Goal: Task Accomplishment & Management: Complete application form

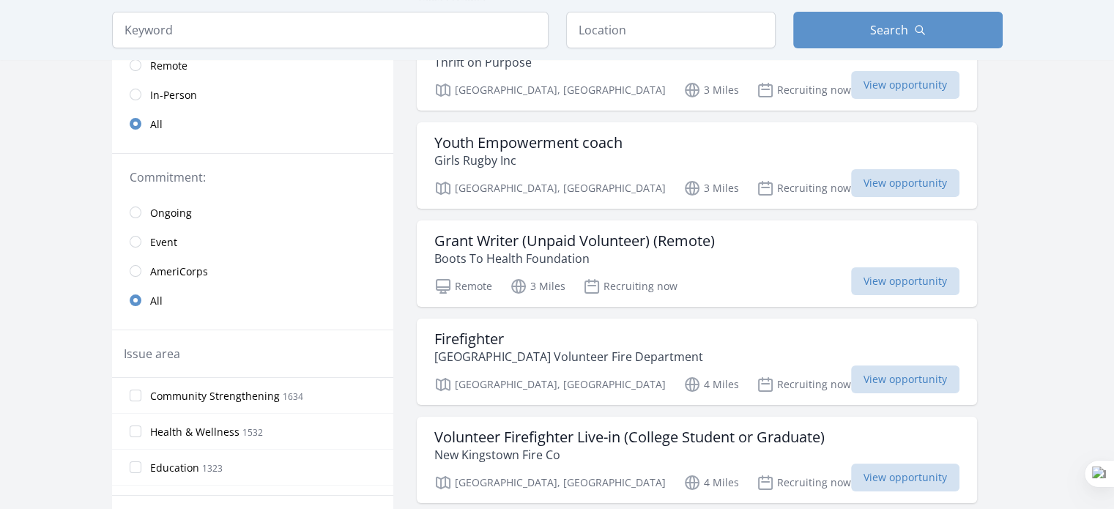
scroll to position [70, 0]
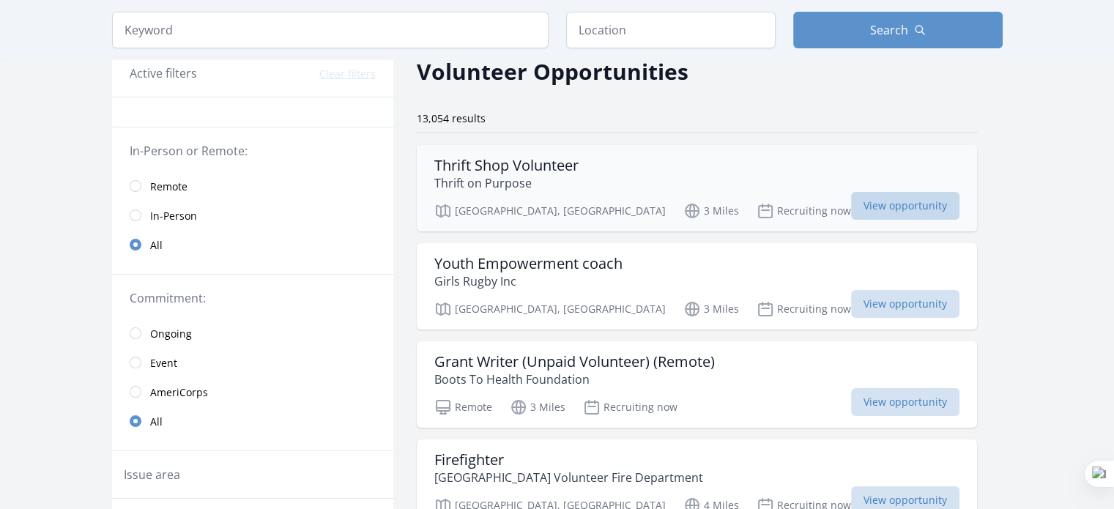
click at [851, 208] on span "View opportunity" at bounding box center [905, 206] width 108 height 28
click at [851, 398] on span "View opportunity" at bounding box center [905, 402] width 108 height 28
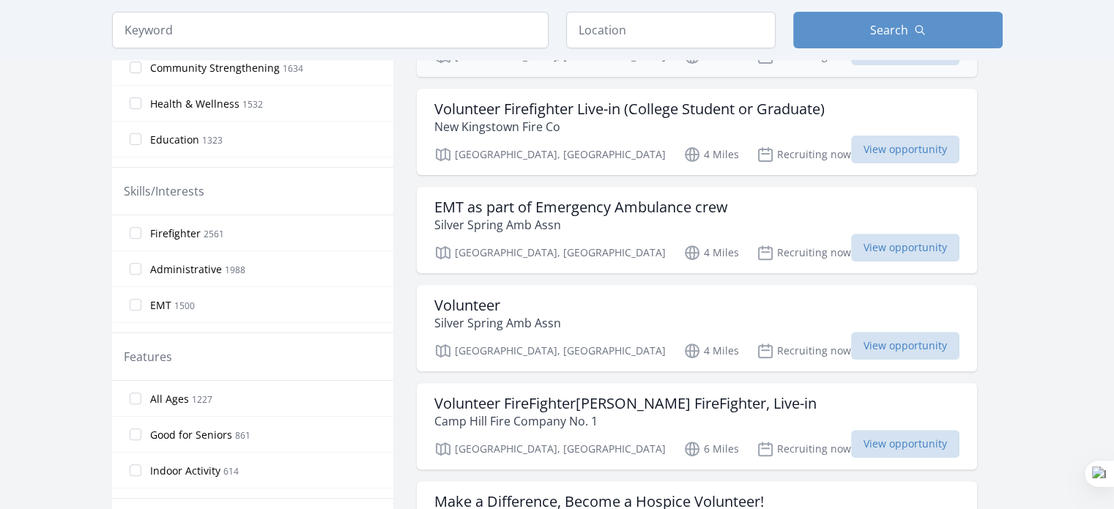
scroll to position [519, 0]
click at [636, 309] on div "Volunteer Silver Spring Amb Assn" at bounding box center [696, 314] width 525 height 35
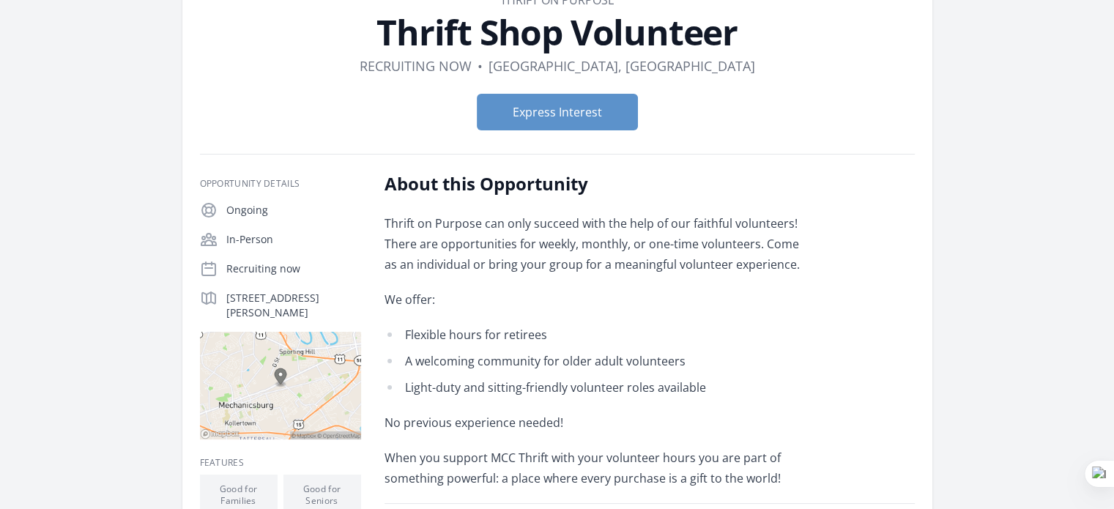
scroll to position [97, 0]
click at [575, 111] on button "Express Interest" at bounding box center [557, 112] width 161 height 37
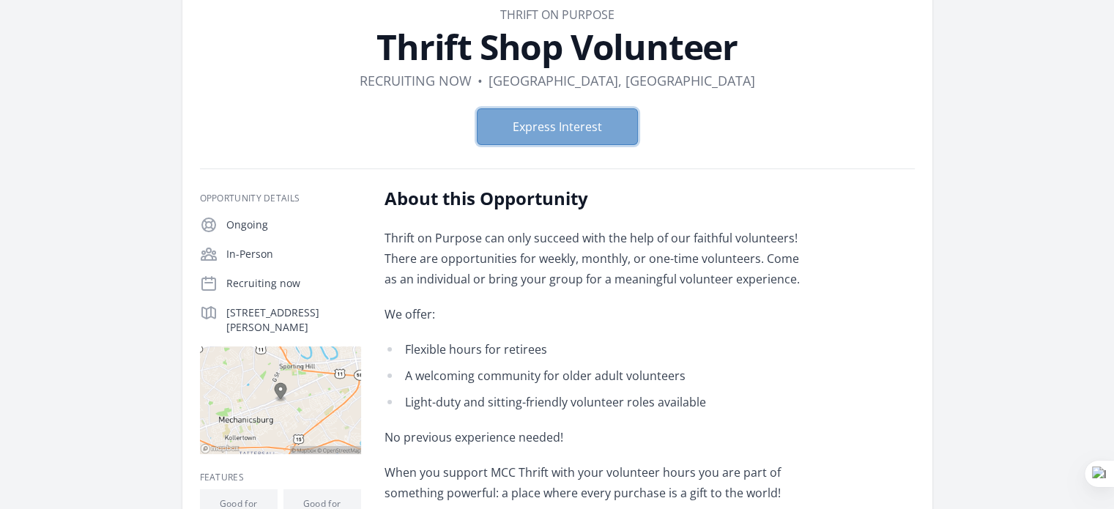
click at [518, 125] on button "Express Interest" at bounding box center [557, 126] width 161 height 37
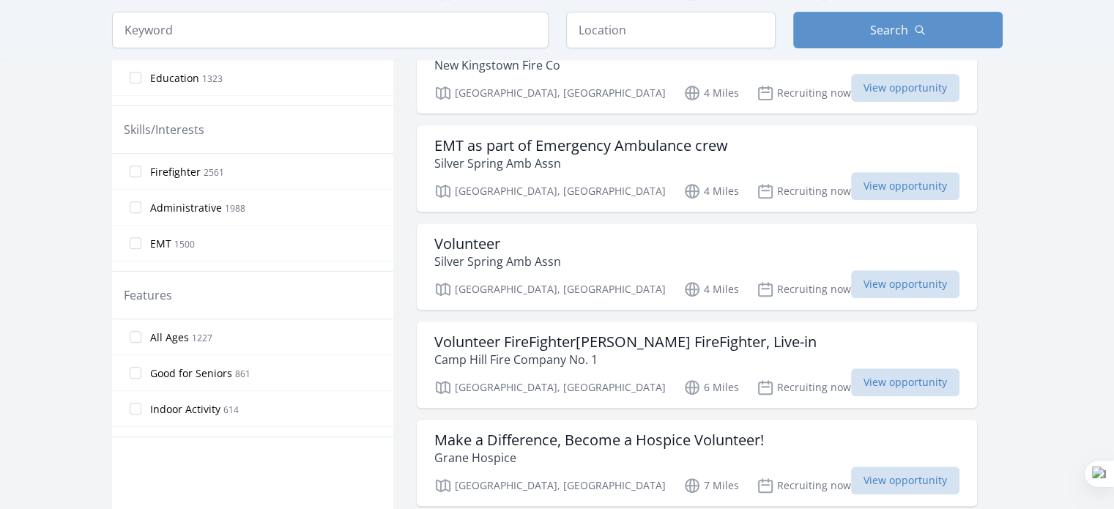
scroll to position [592, 0]
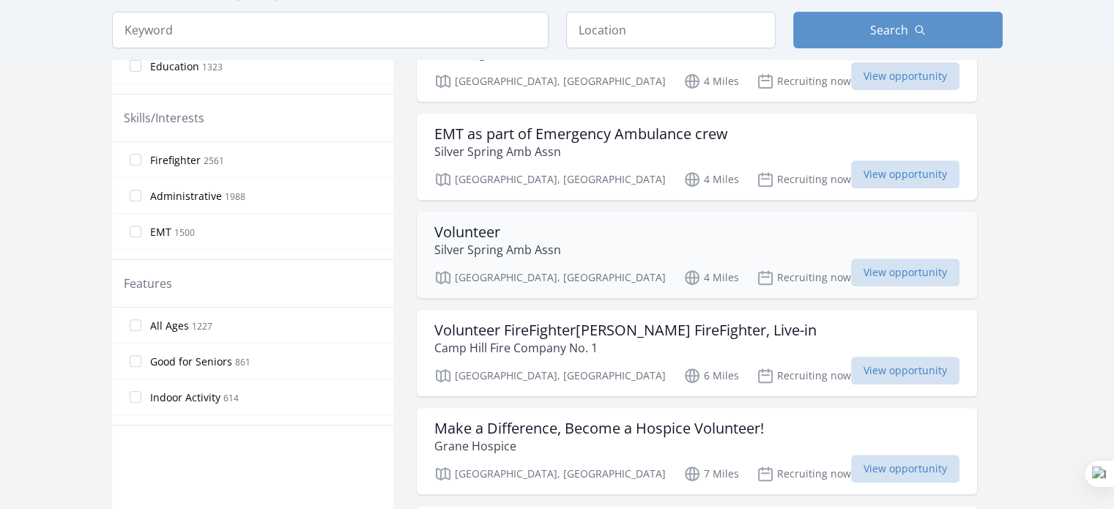
click at [458, 231] on h3 "Volunteer" at bounding box center [497, 232] width 127 height 18
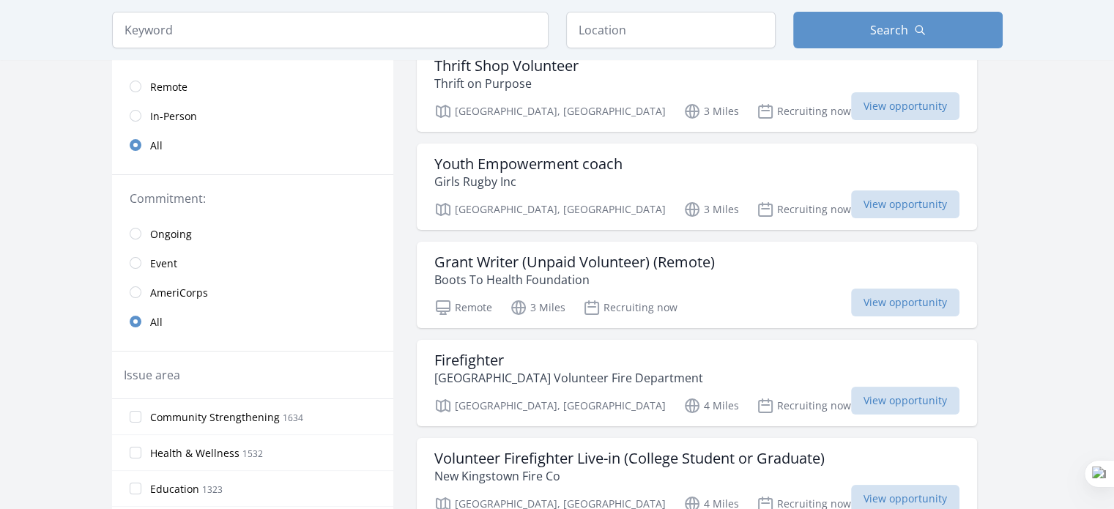
scroll to position [178, 0]
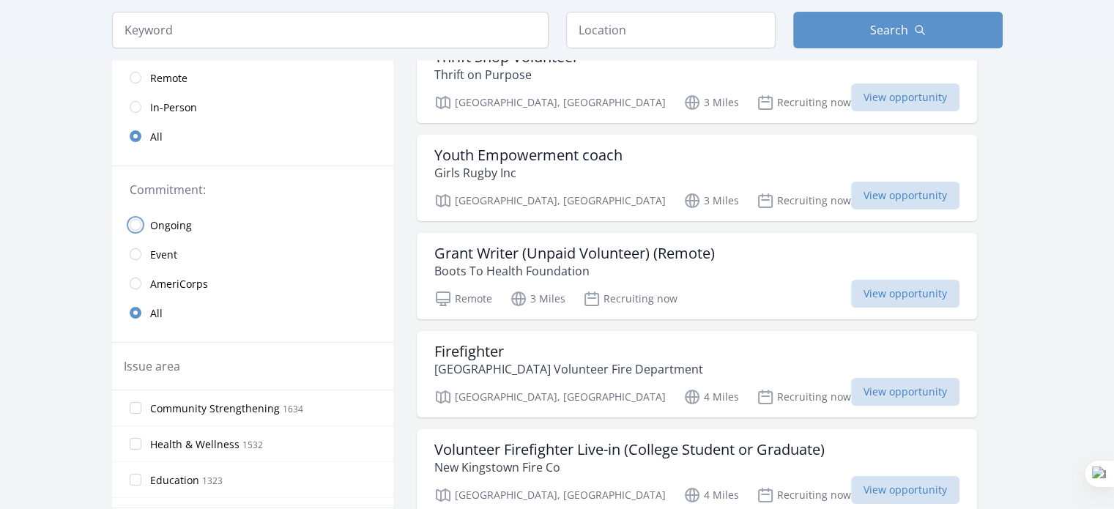
click at [134, 219] on input "radio" at bounding box center [136, 225] width 12 height 12
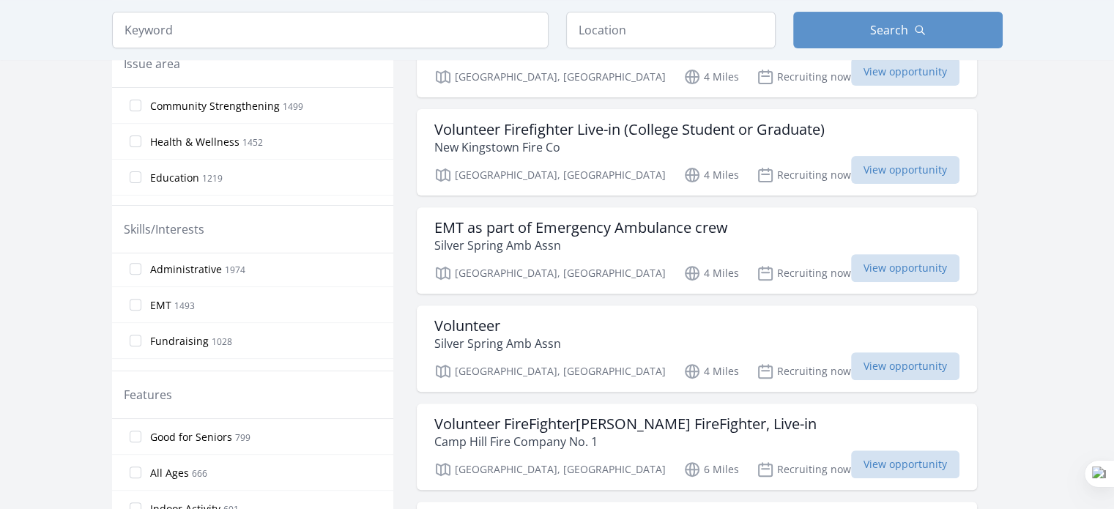
scroll to position [26, 0]
click at [136, 468] on input "All Ages 666" at bounding box center [136, 473] width 12 height 12
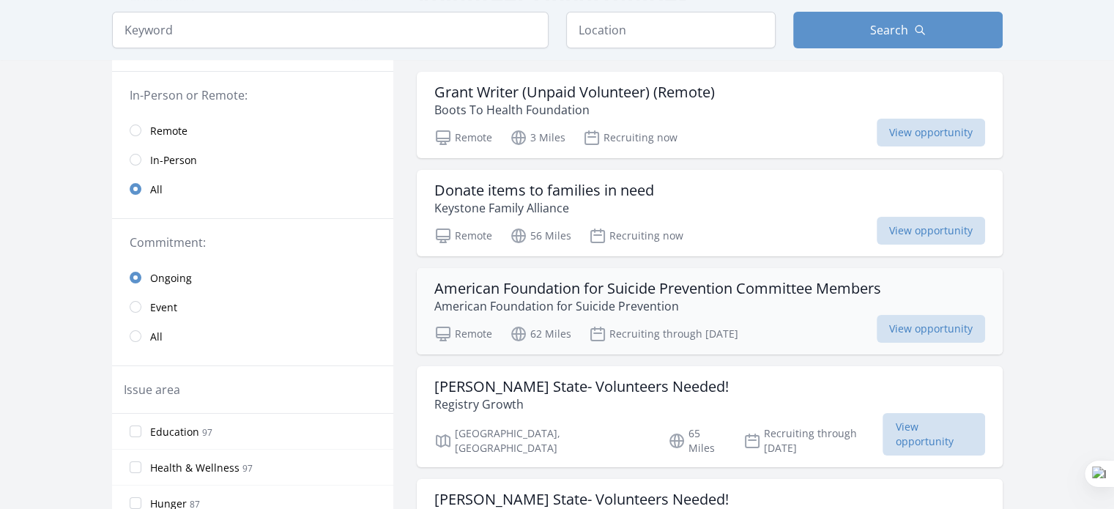
scroll to position [141, 0]
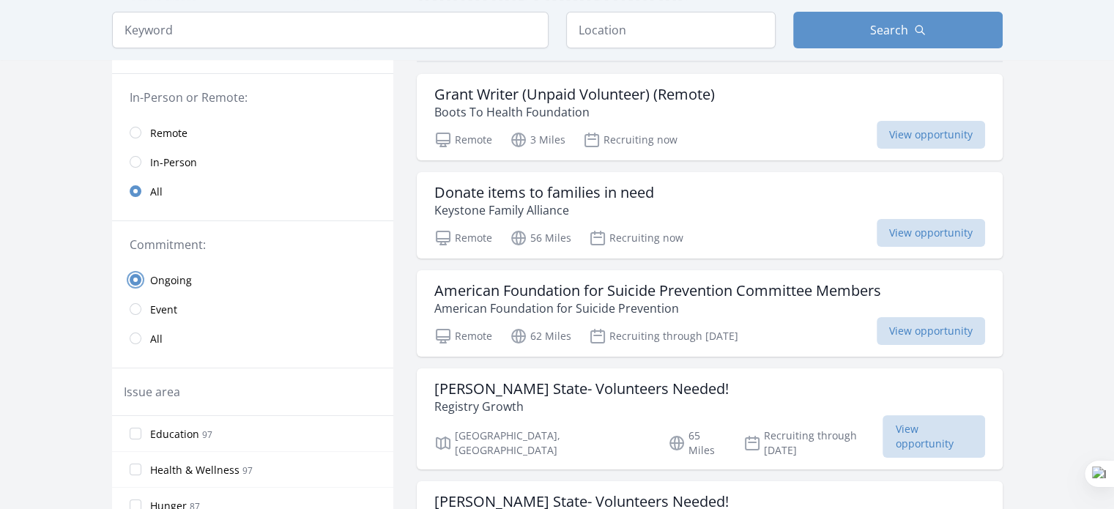
click at [141, 279] on input "radio" at bounding box center [136, 280] width 12 height 12
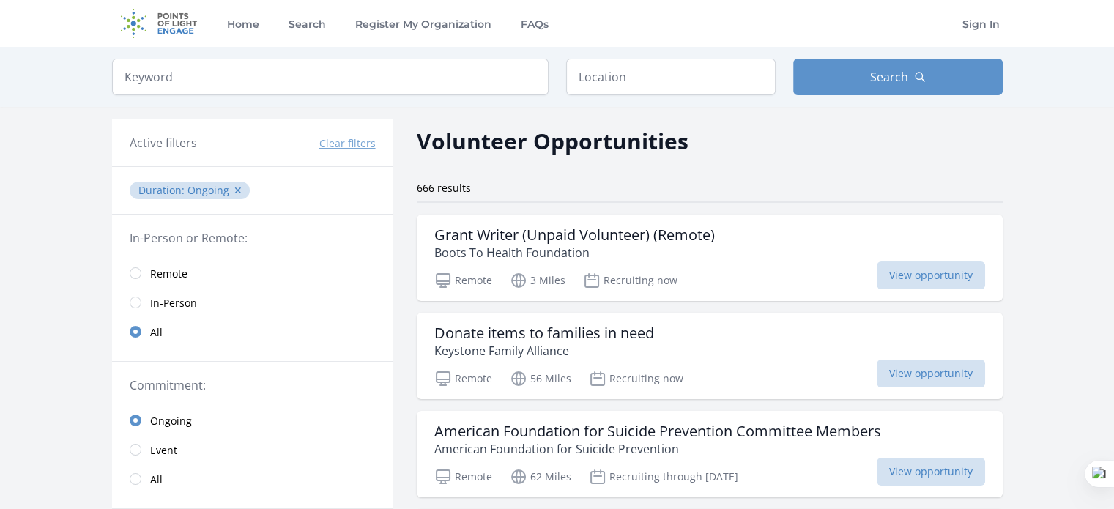
click at [345, 142] on button "Clear filters" at bounding box center [347, 143] width 56 height 15
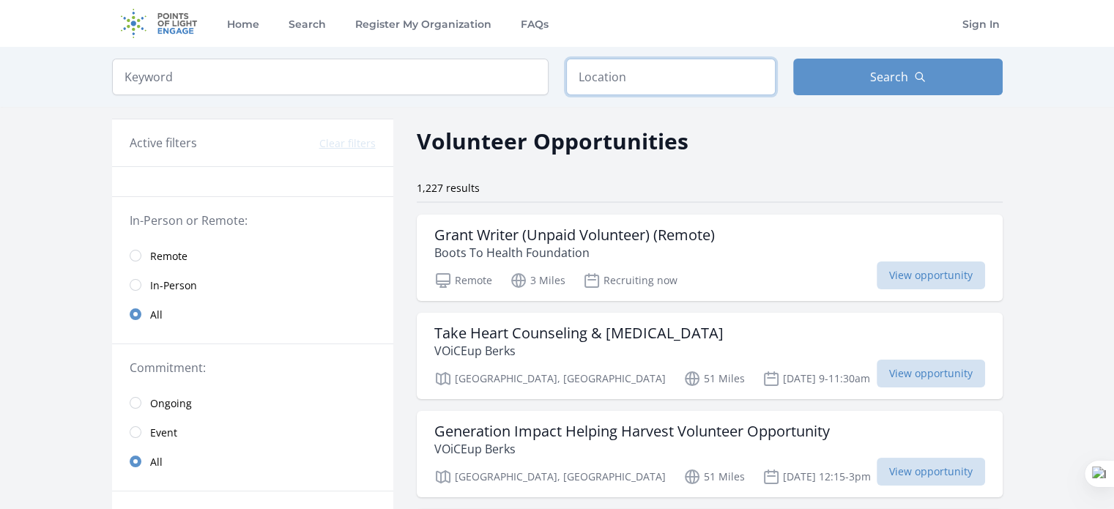
click at [671, 64] on input "text" at bounding box center [670, 77] width 209 height 37
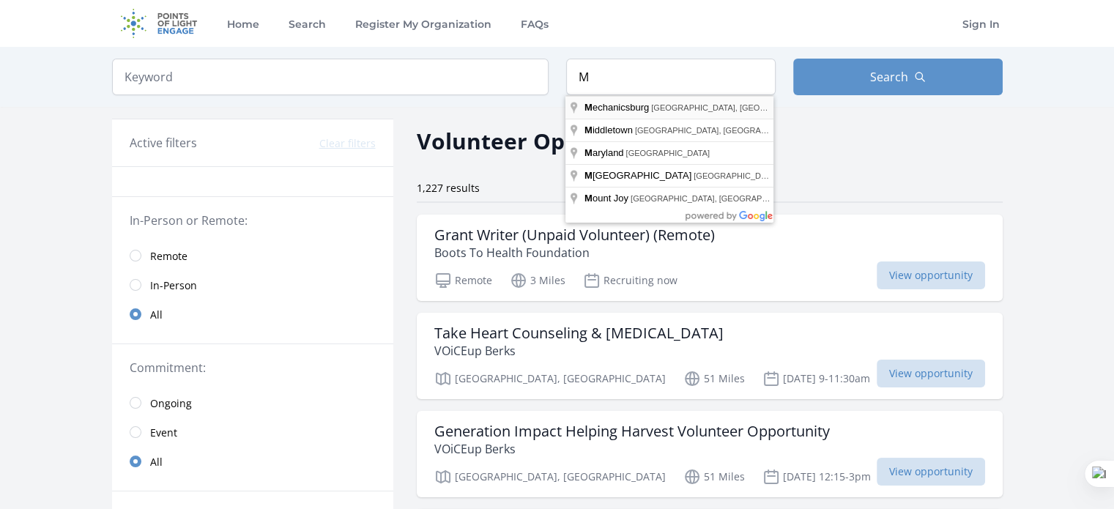
type input "Mechanicsburg, PA, USA"
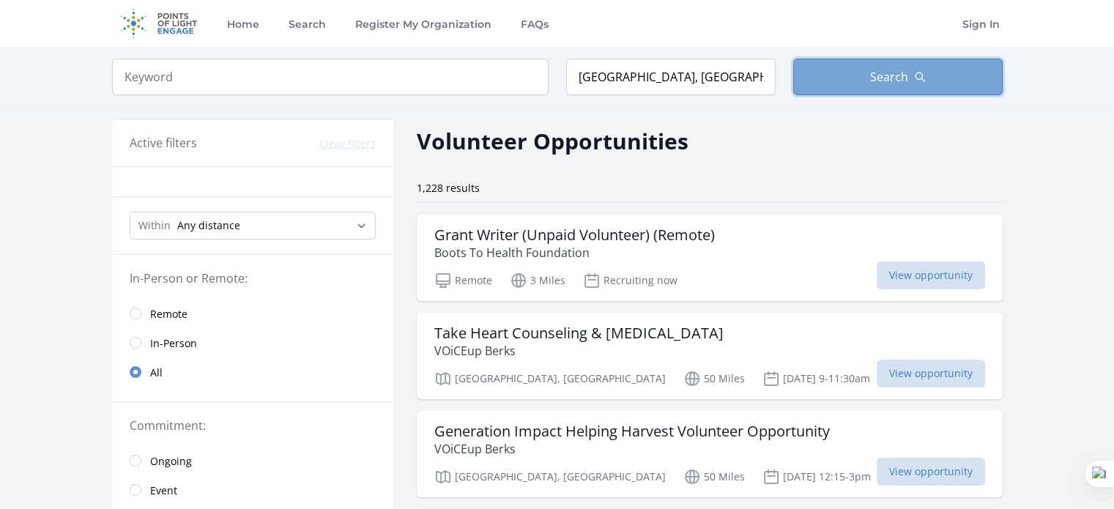
click at [806, 79] on button "Search" at bounding box center [897, 77] width 209 height 37
click at [839, 94] on button "Search" at bounding box center [897, 77] width 209 height 37
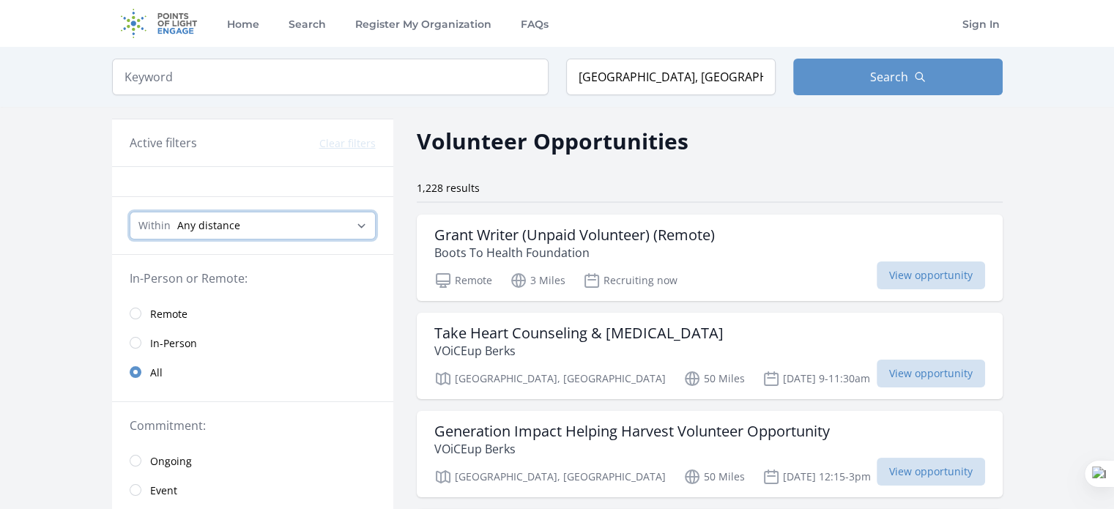
click at [262, 229] on select "Any distance , 5 Miles , 20 Miles , 50 Miles , 100 Miles" at bounding box center [253, 226] width 246 height 28
select select "8046"
click at [130, 212] on select "Any distance , 5 Miles , 20 Miles , 50 Miles , 100 Miles" at bounding box center [253, 226] width 246 height 28
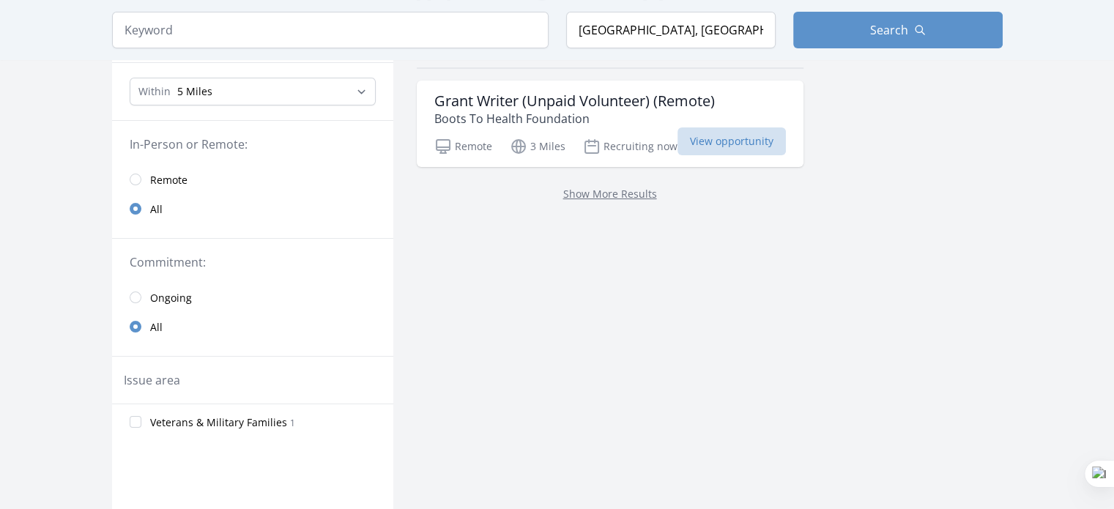
scroll to position [172, 0]
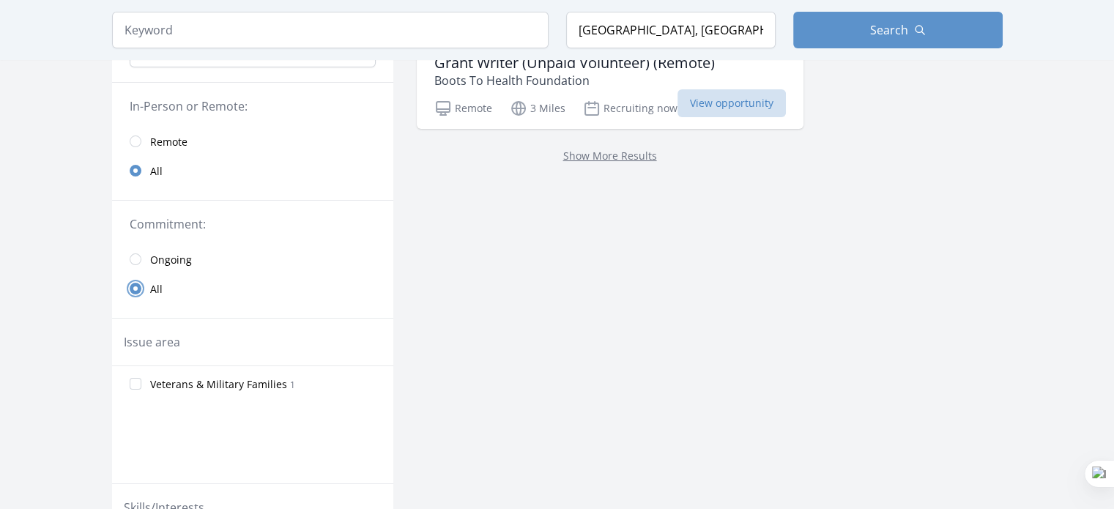
click at [135, 283] on input "radio" at bounding box center [136, 289] width 12 height 12
click at [131, 172] on input "radio" at bounding box center [136, 171] width 12 height 12
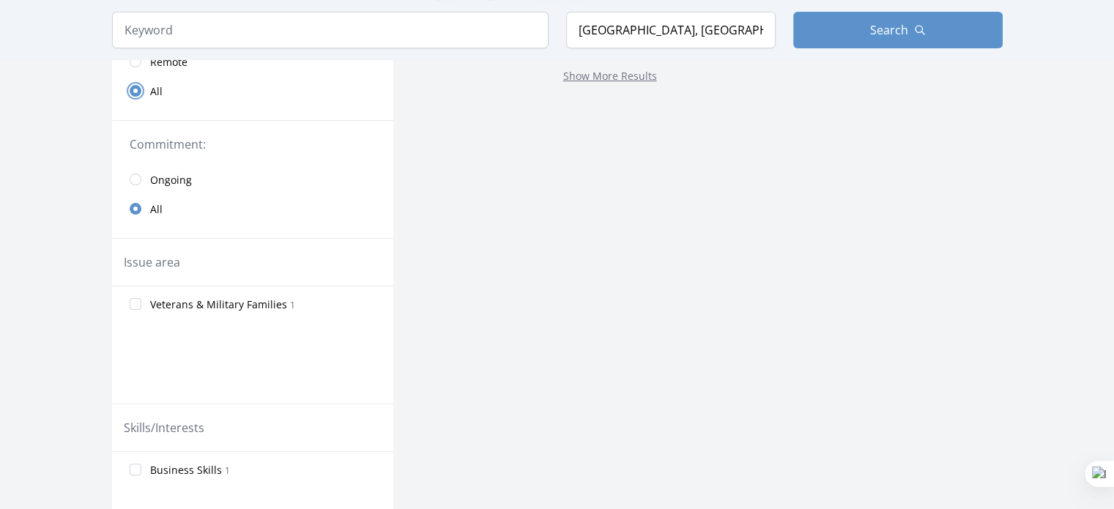
scroll to position [251, 0]
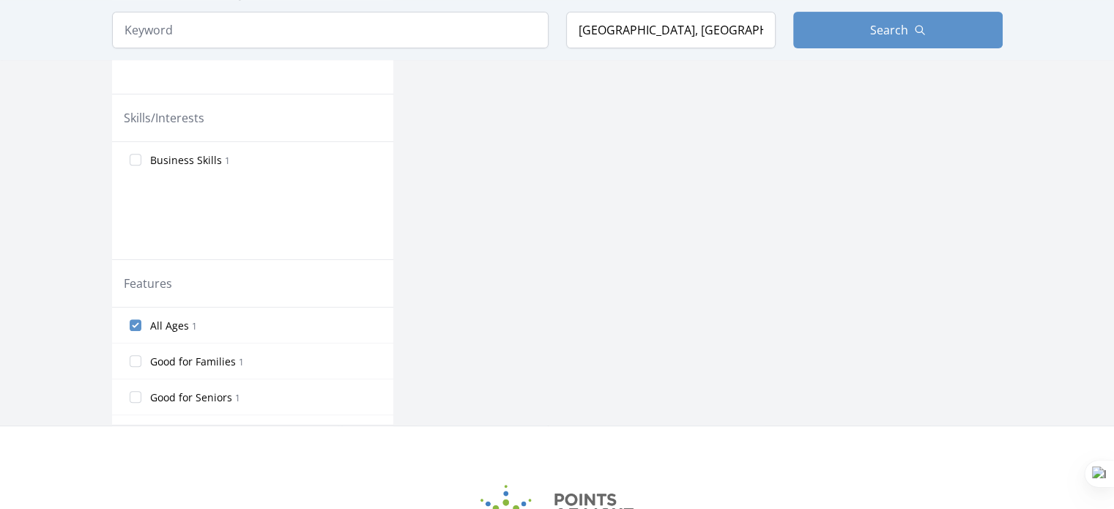
click at [133, 314] on label "All Ages 1" at bounding box center [252, 325] width 281 height 29
click at [133, 319] on input "All Ages 1" at bounding box center [136, 325] width 12 height 12
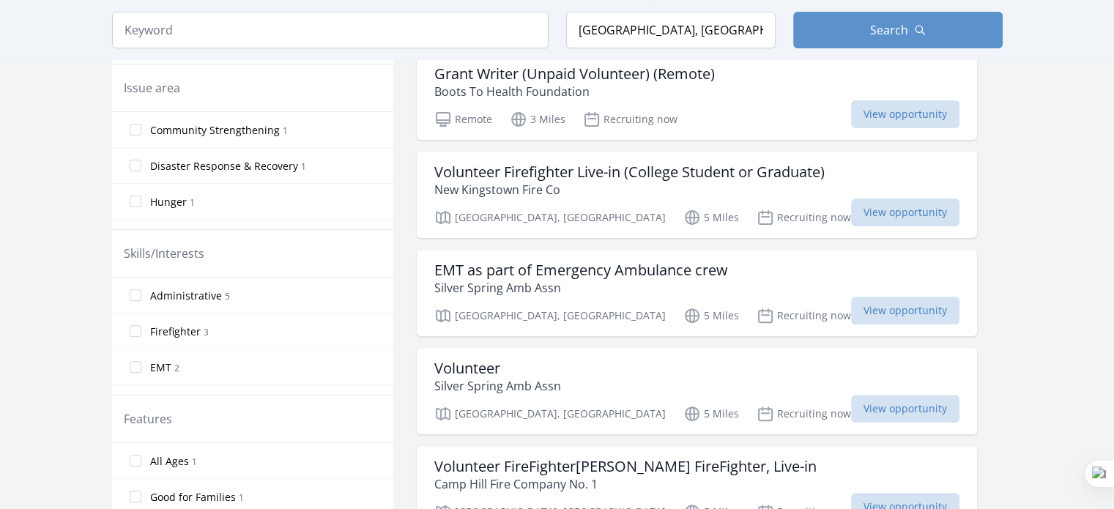
scroll to position [461, 0]
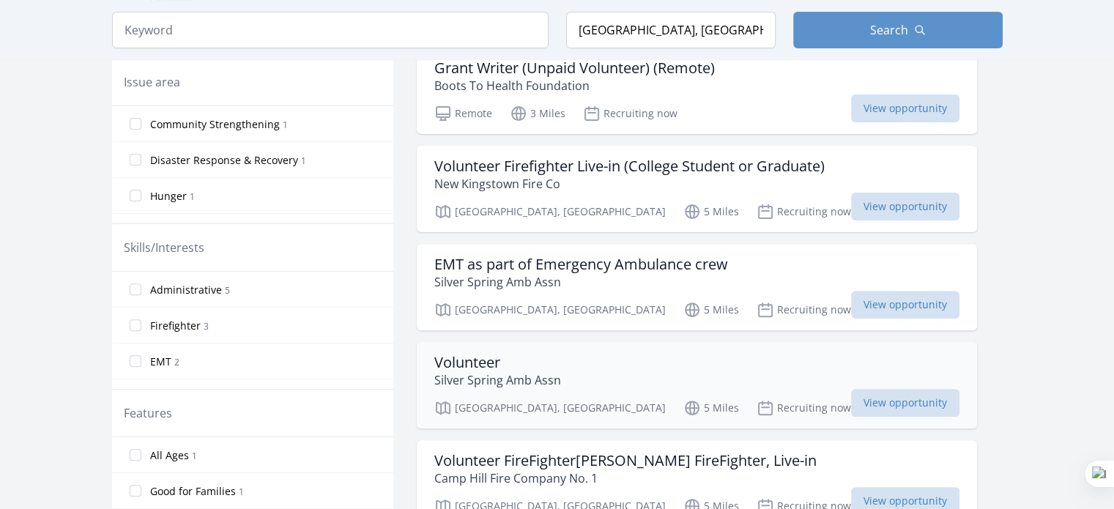
click at [645, 371] on div "Volunteer Silver Spring Amb Assn" at bounding box center [696, 371] width 525 height 35
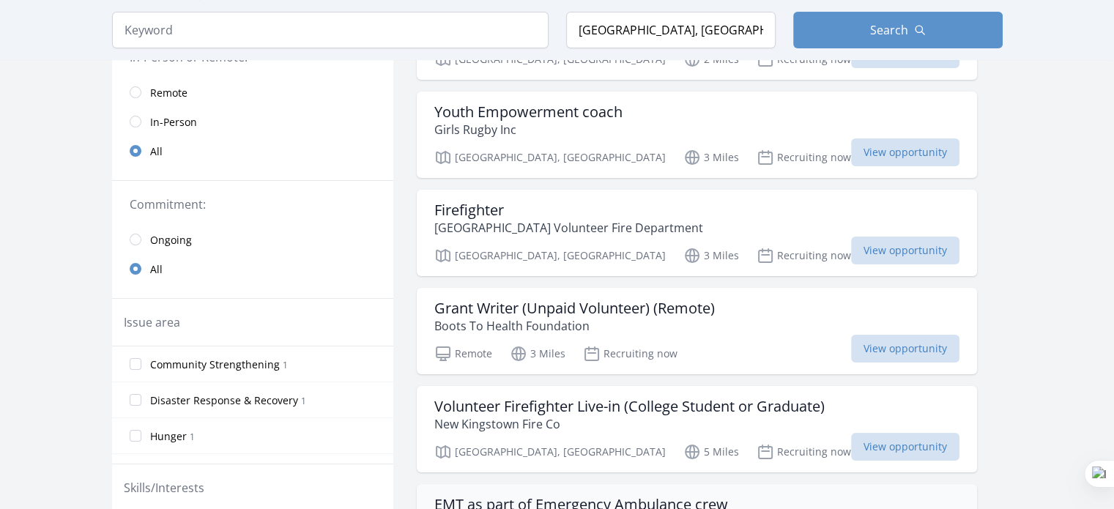
scroll to position [0, 0]
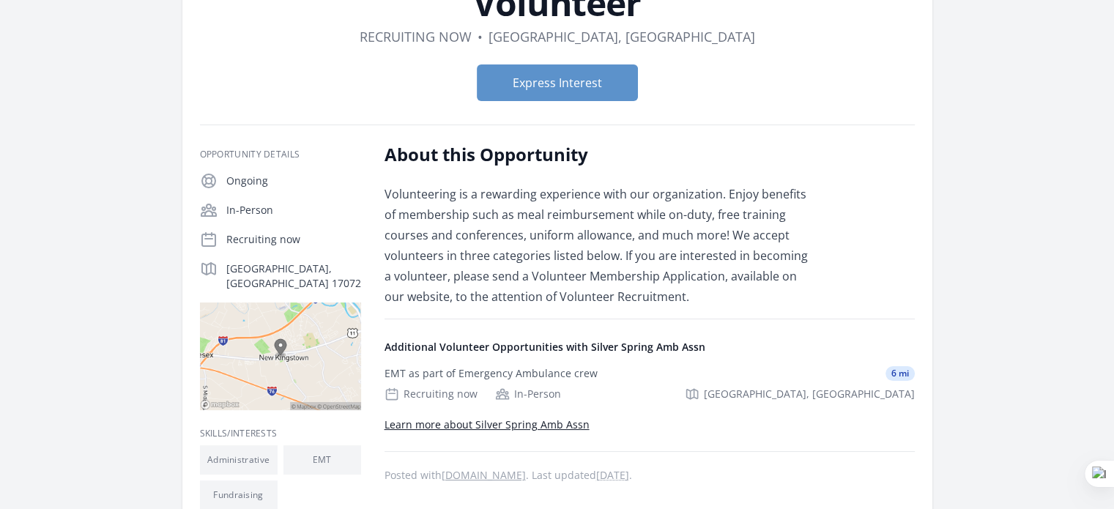
scroll to position [122, 0]
